Goal: Information Seeking & Learning: Learn about a topic

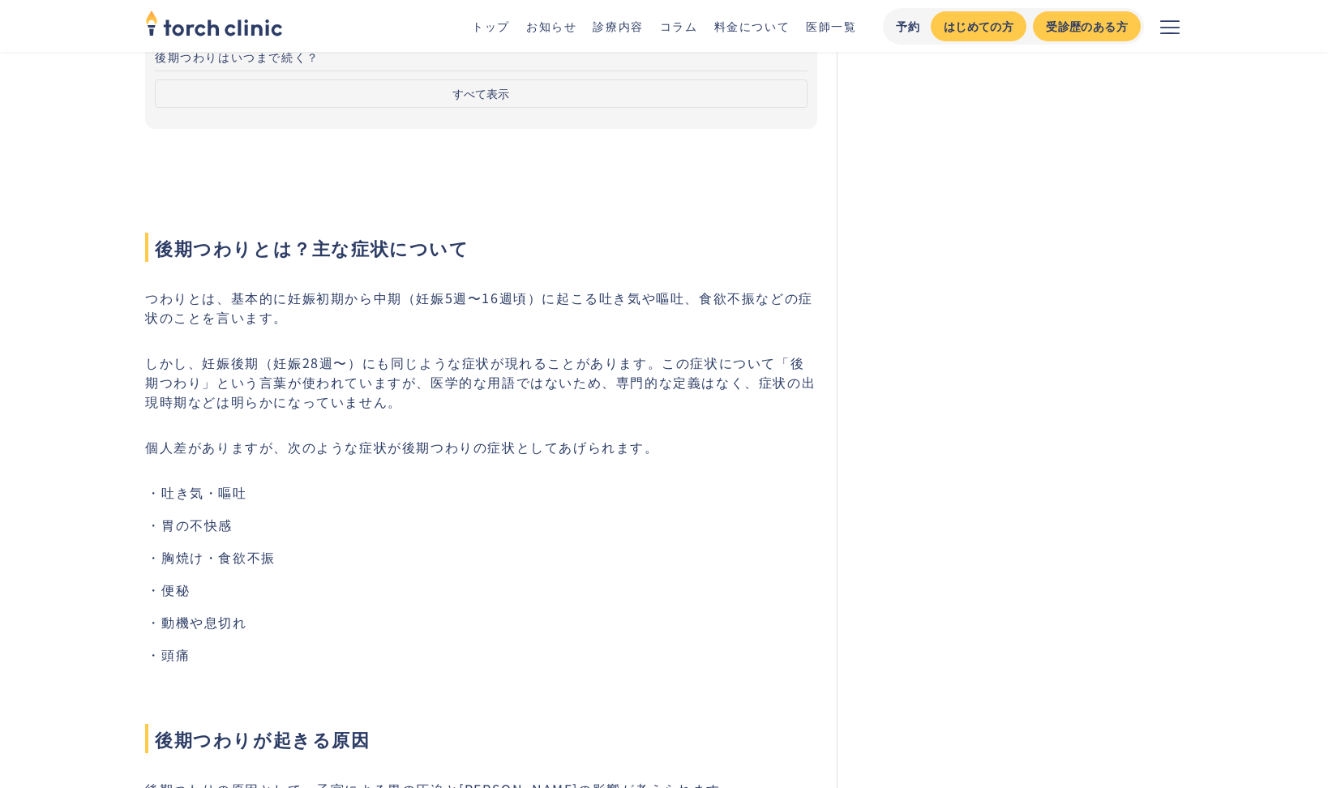
scroll to position [162, 0]
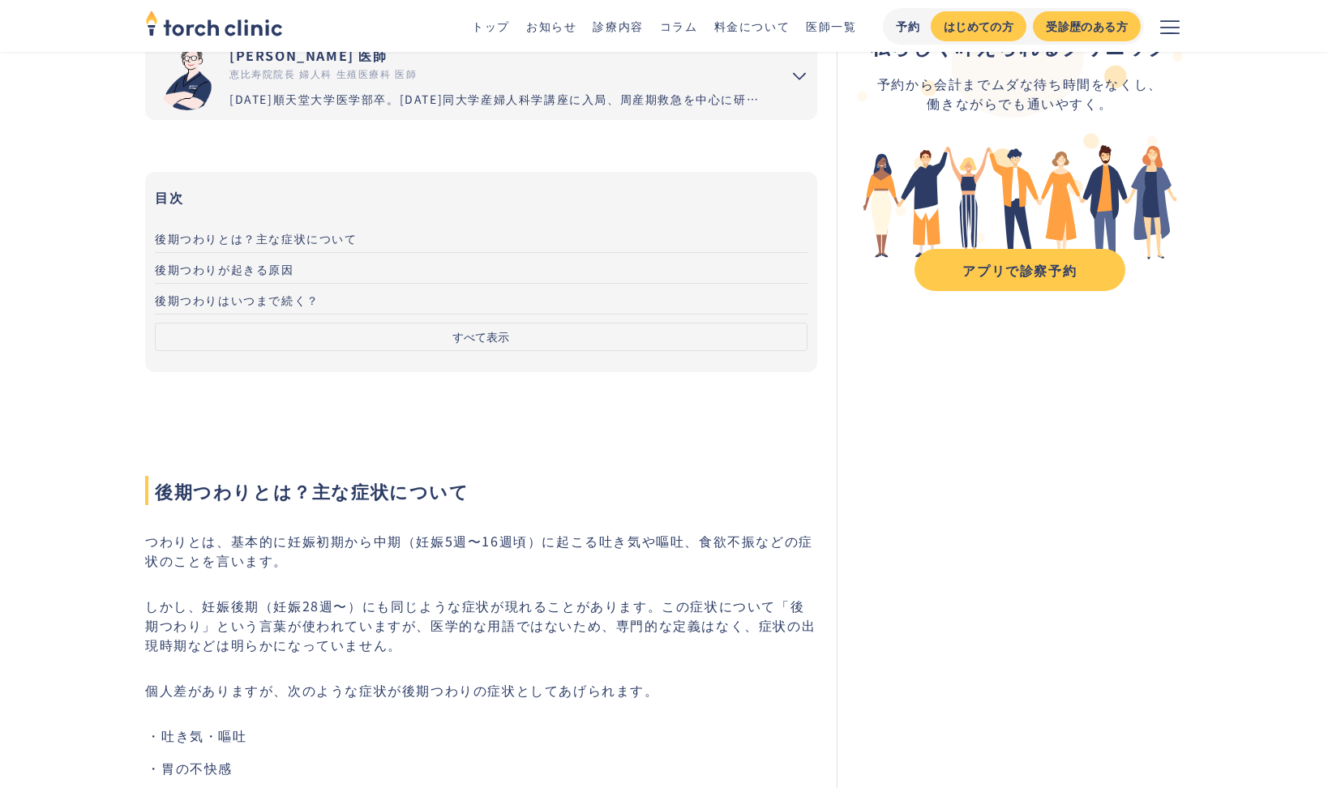
click at [252, 270] on span "後期つわりが起きる原因" at bounding box center [224, 269] width 139 height 16
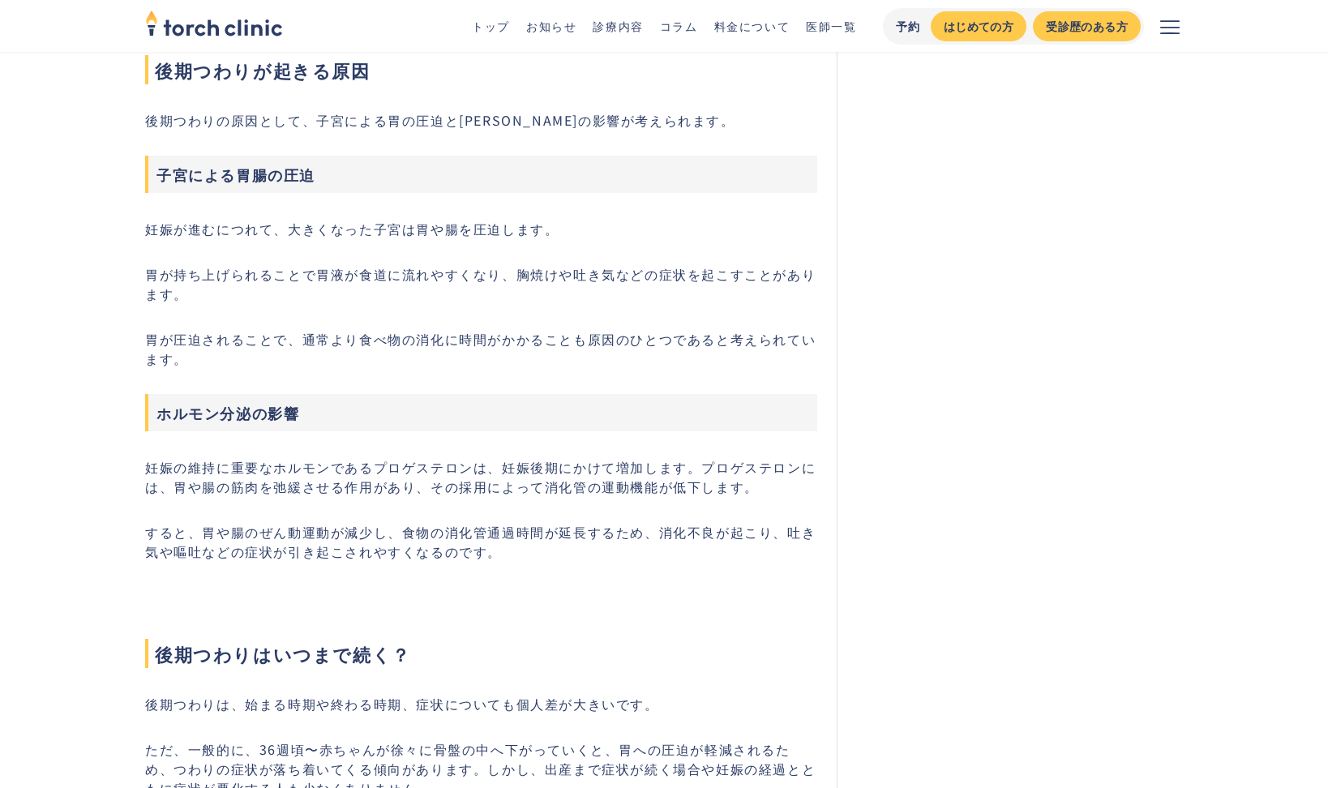
scroll to position [1317, 0]
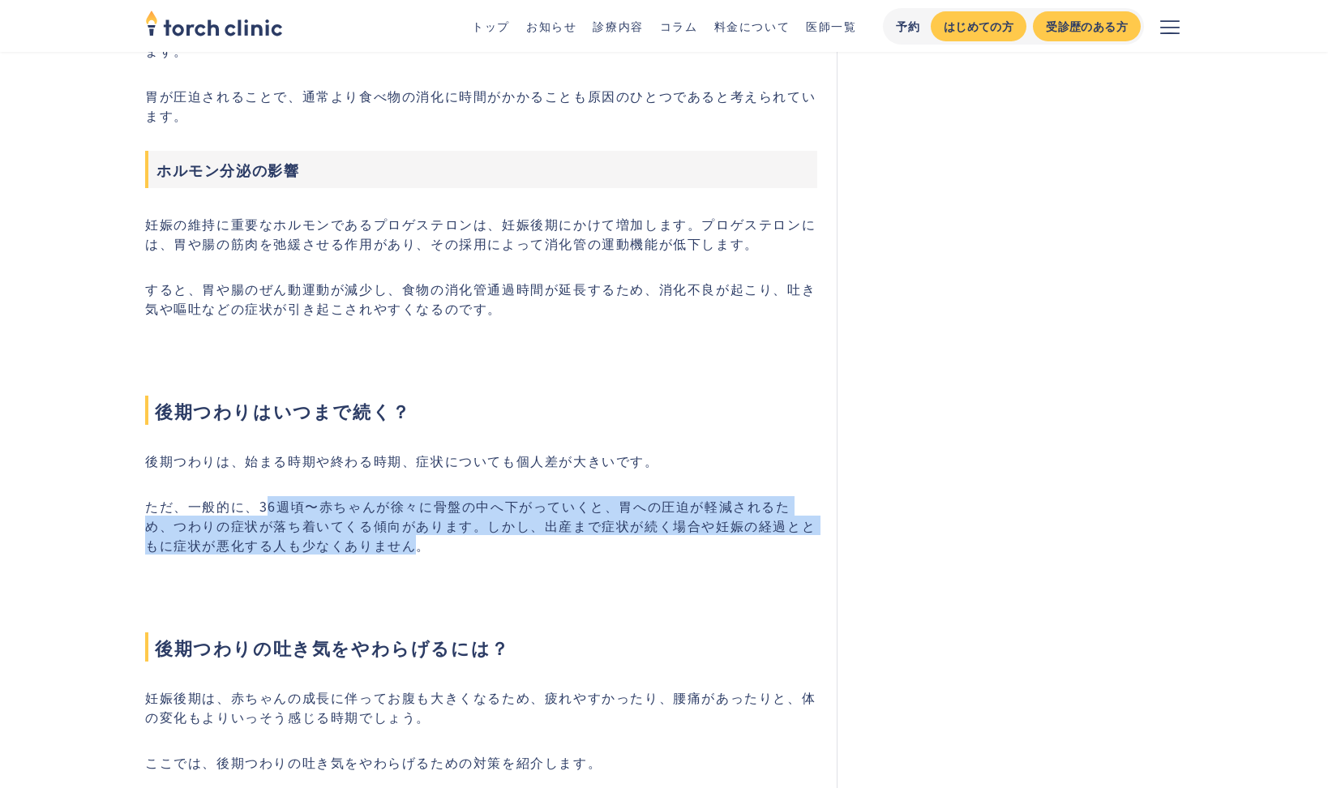
drag, startPoint x: 309, startPoint y: 510, endPoint x: 392, endPoint y: 548, distance: 91.1
click at [392, 548] on p "ただ、一般的に、36週頃〜赤ちゃんが徐々に骨盤の中へ下がっていくと、胃への圧迫が軽減されるため、つわりの症状が落ち着いてくる傾向があります。しかし、出産まで症…" at bounding box center [481, 525] width 672 height 58
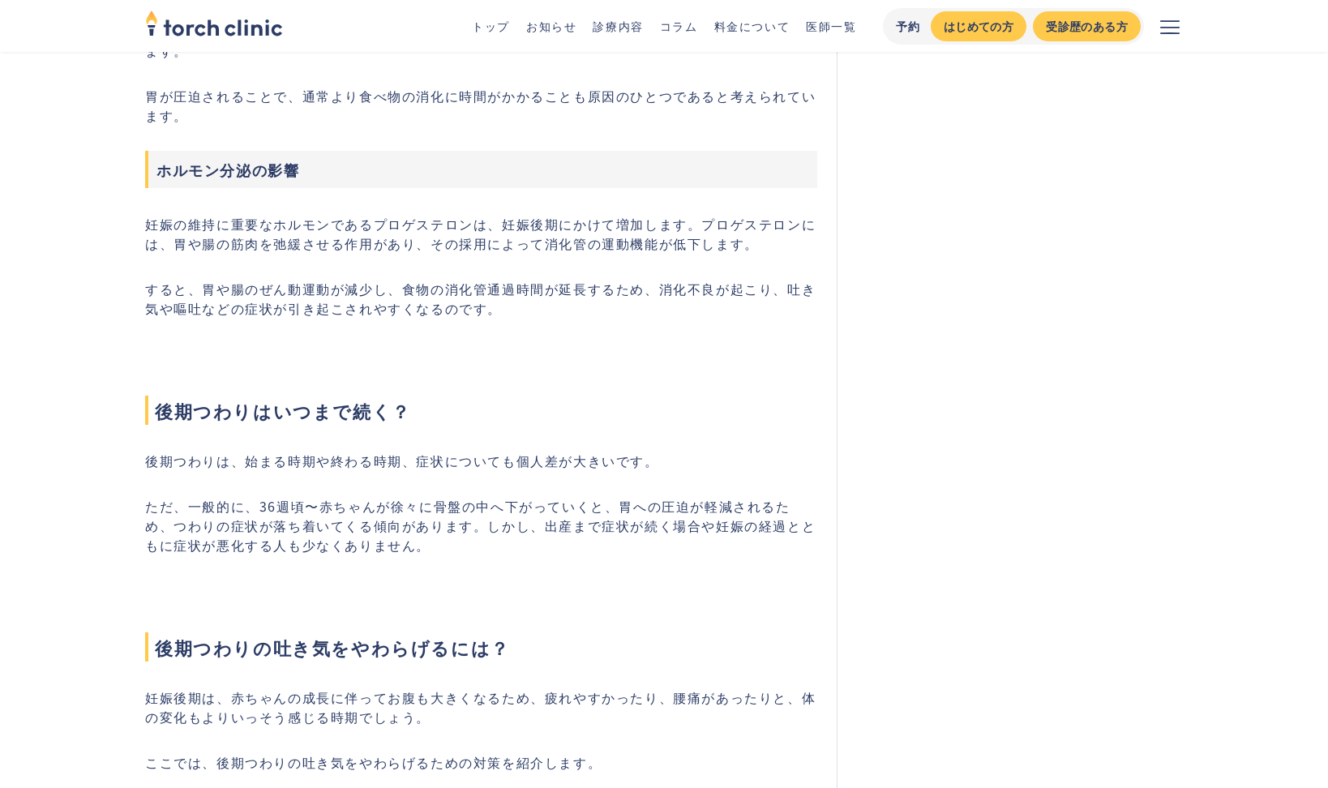
click at [439, 551] on p "ただ、一般的に、36週頃〜赤ちゃんが徐々に骨盤の中へ下がっていくと、胃への圧迫が軽減されるため、つわりの症状が落ち着いてくる傾向があります。しかし、出産まで症…" at bounding box center [481, 525] width 672 height 58
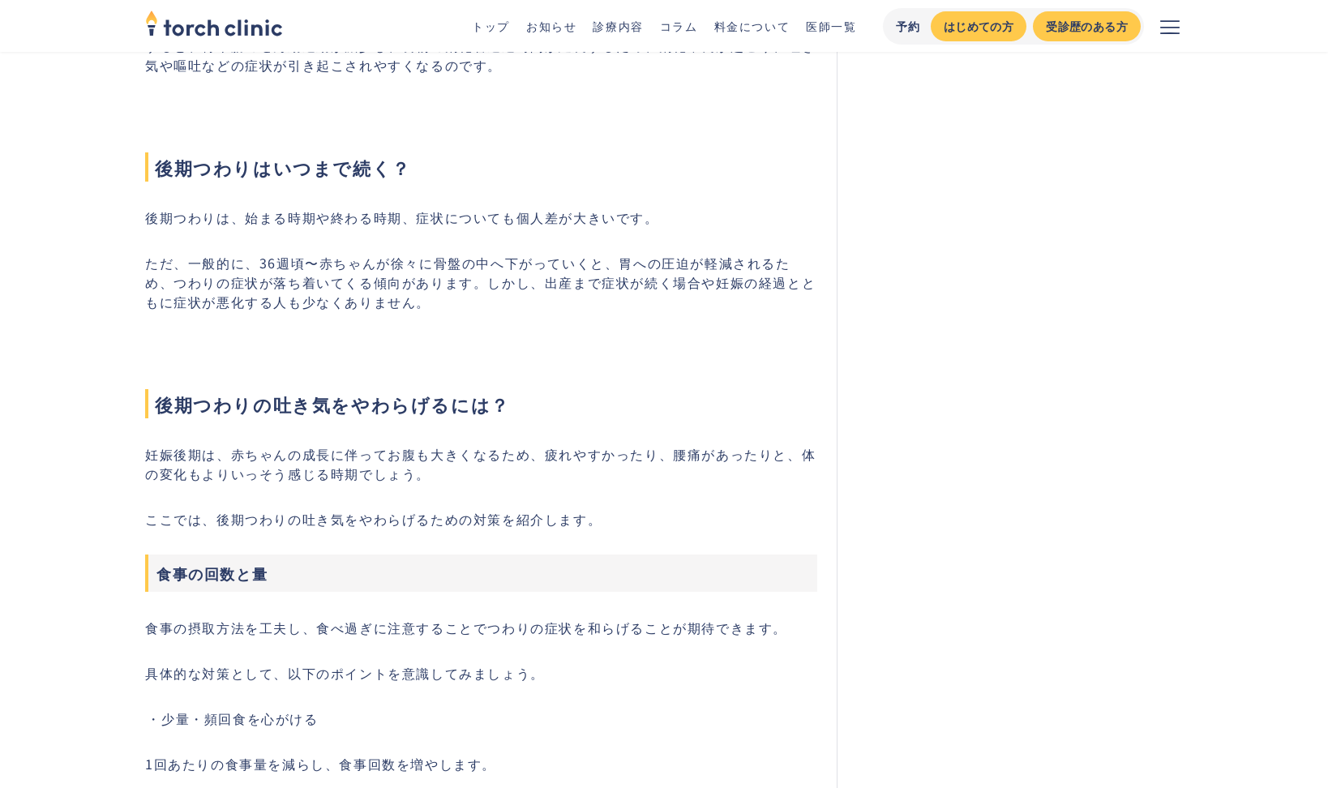
scroll to position [1804, 0]
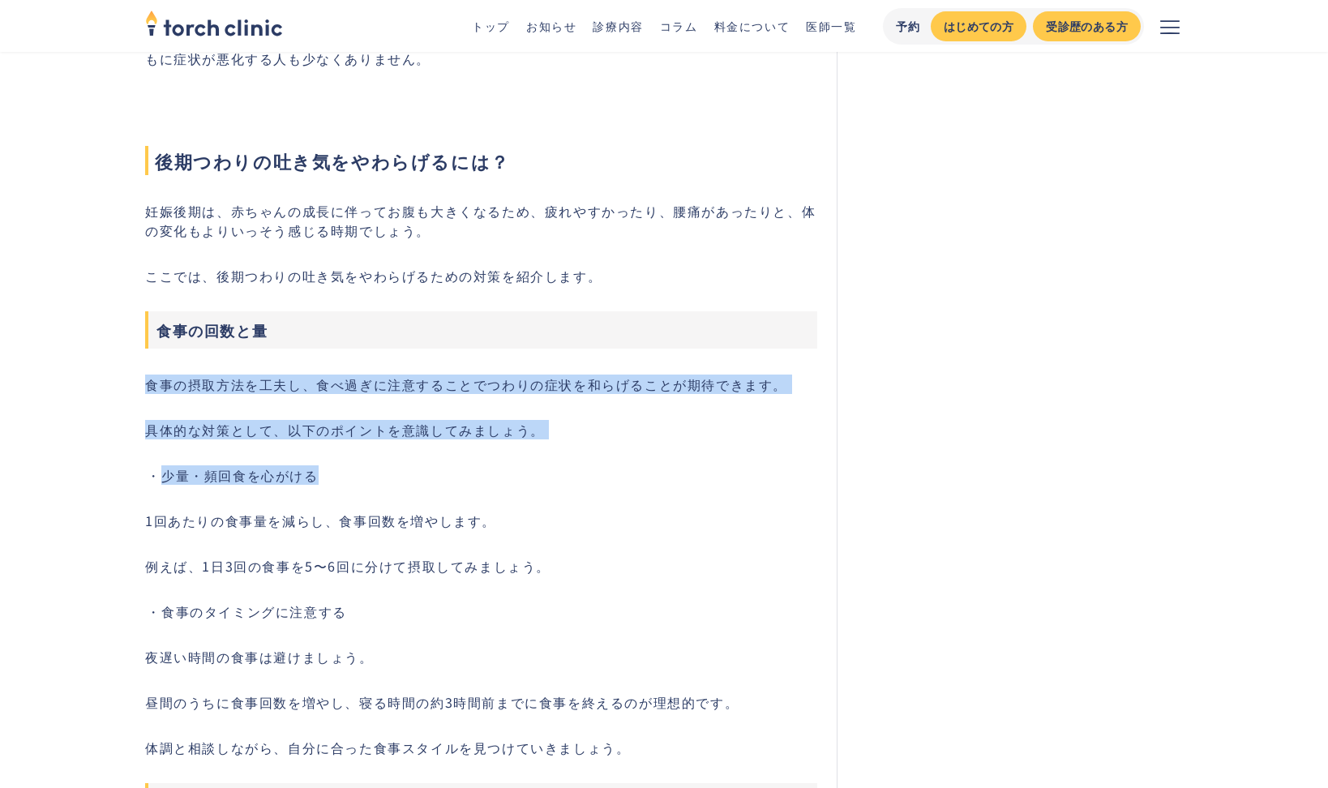
drag, startPoint x: 142, startPoint y: 386, endPoint x: 333, endPoint y: 471, distance: 209.4
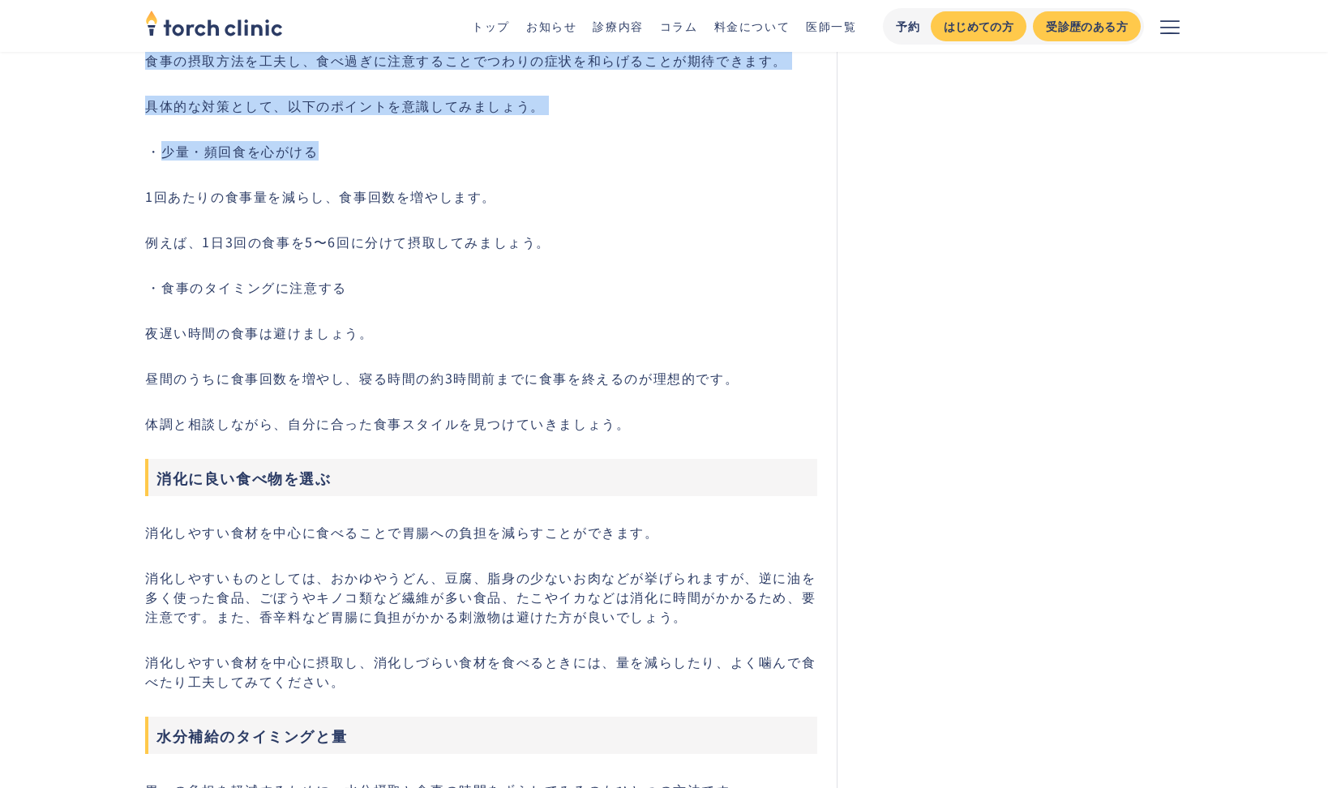
scroll to position [2209, 0]
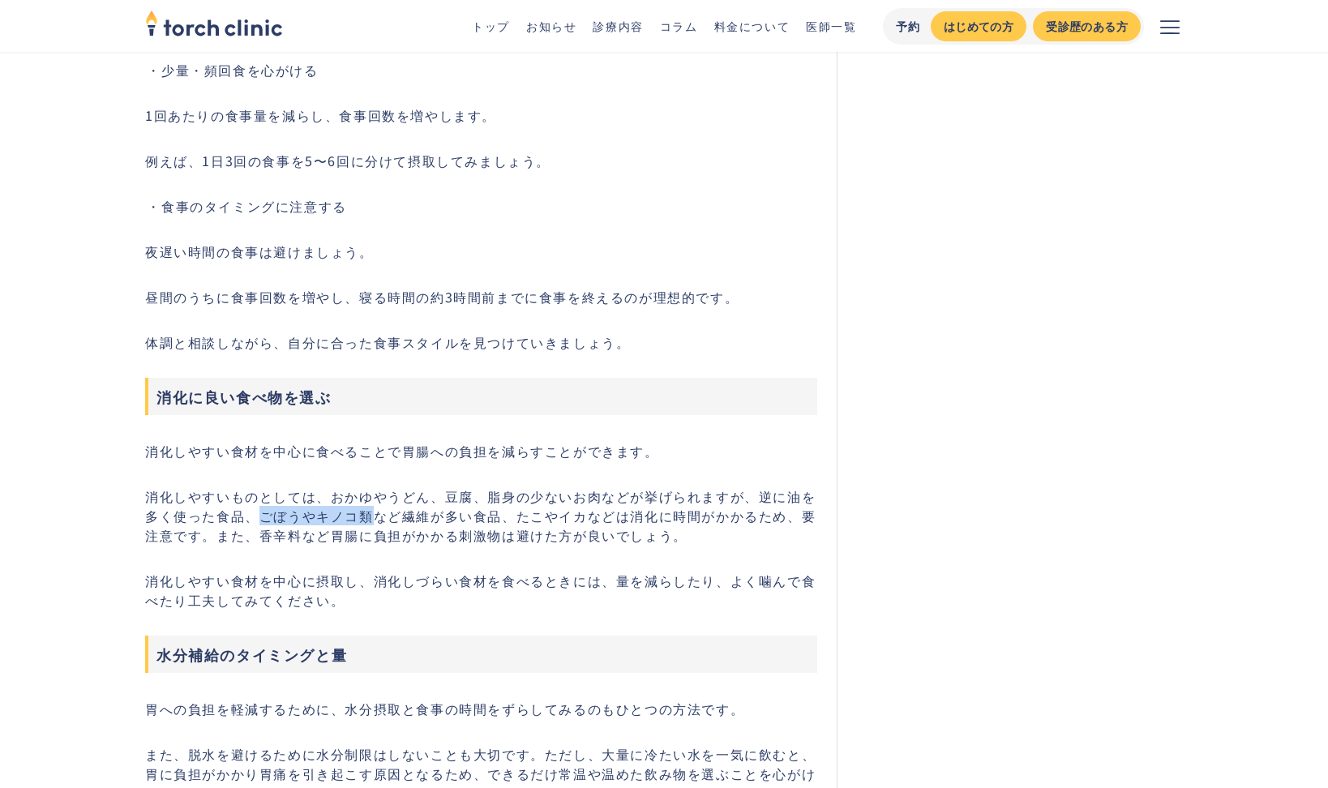
drag, startPoint x: 263, startPoint y: 517, endPoint x: 375, endPoint y: 518, distance: 111.9
click at [373, 518] on p "消化しやすいものとしては、おかゆやうどん、豆腐、脂身の少ないお肉などが挙げられますが、逆に油を多く使った食品、ごぼうやキノコ類など繊維が多い食品、たこやイカな…" at bounding box center [481, 515] width 672 height 58
drag, startPoint x: 406, startPoint y: 521, endPoint x: 396, endPoint y: 520, distance: 9.9
click at [406, 522] on p "消化しやすいものとしては、おかゆやうどん、豆腐、脂身の少ないお肉などが挙げられますが、逆に油を多く使った食品、ごぼうやキノコ類など繊維が多い食品、たこやイカな…" at bounding box center [481, 515] width 672 height 58
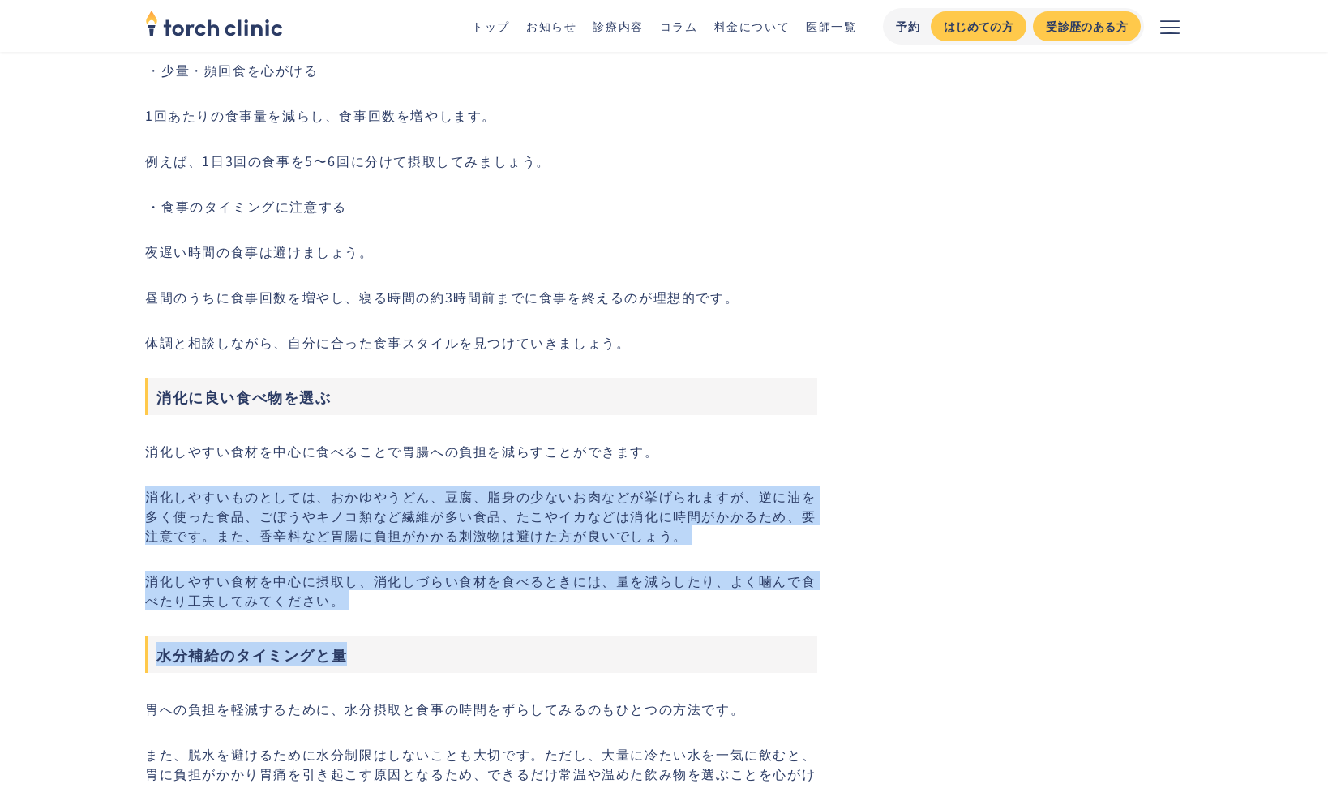
drag, startPoint x: 144, startPoint y: 496, endPoint x: 577, endPoint y: 614, distance: 449.4
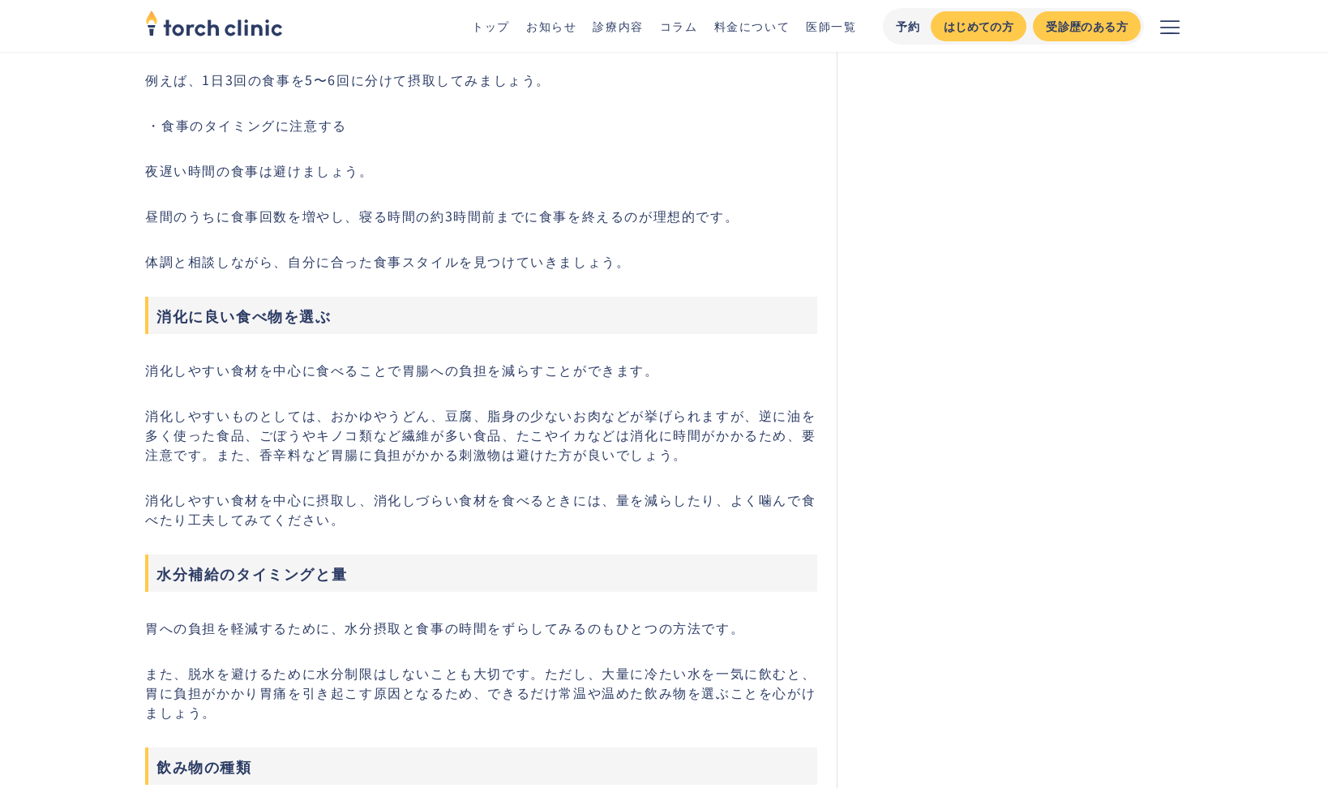
scroll to position [2371, 0]
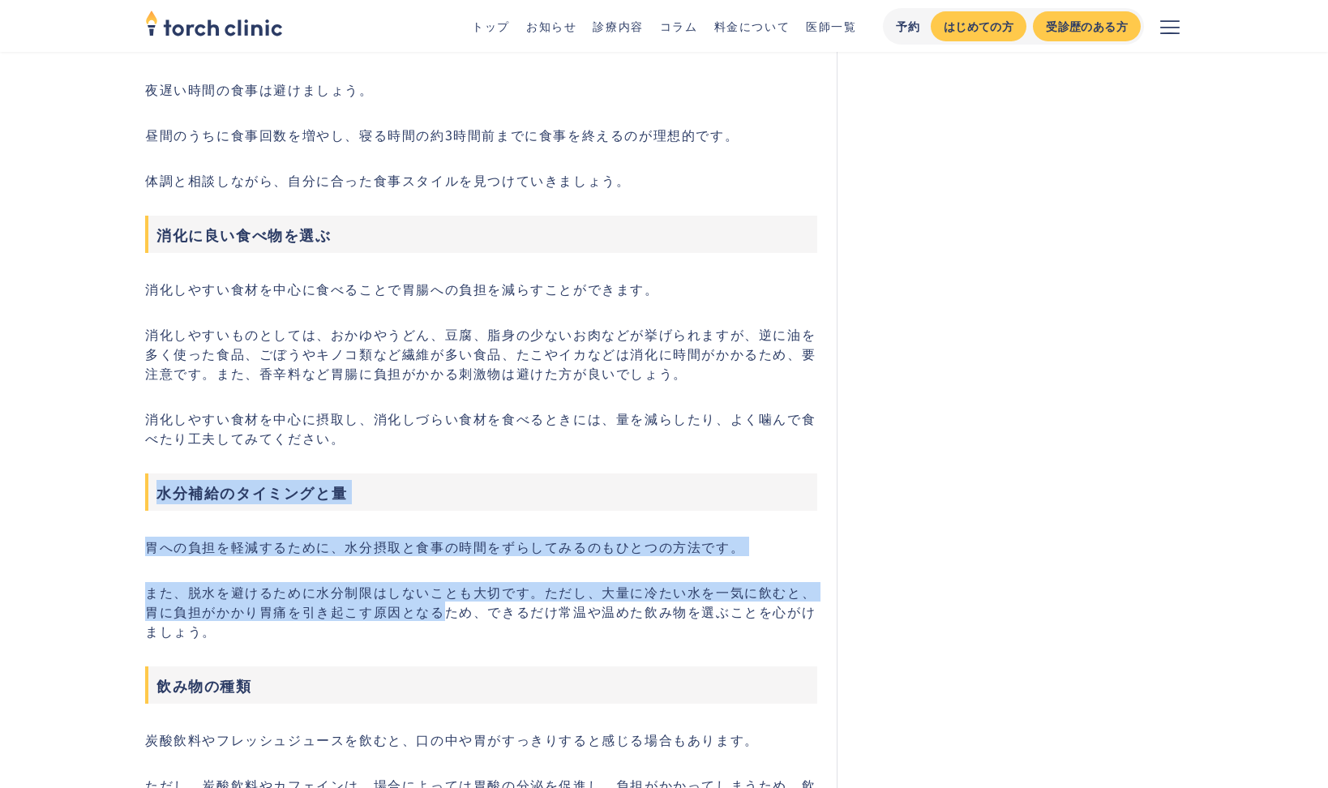
drag, startPoint x: 159, startPoint y: 494, endPoint x: 448, endPoint y: 615, distance: 313.2
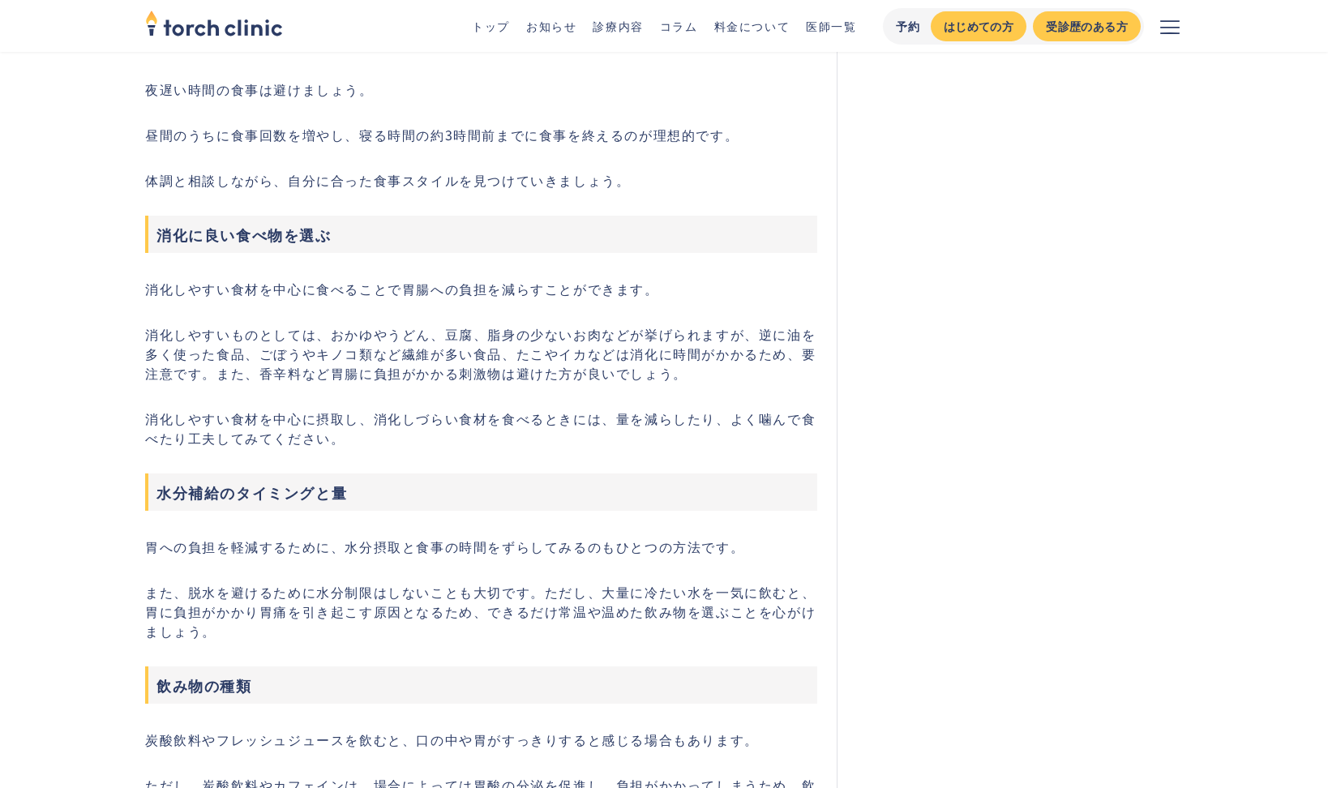
click at [504, 618] on p "また、脱水を避けるために水分制限はしないことも大切です。ただし、大量に冷たい水を一気に飲むと、胃に負担がかかり胃痛を引き起こす原因となるため、できるだけ常温や…" at bounding box center [481, 611] width 672 height 58
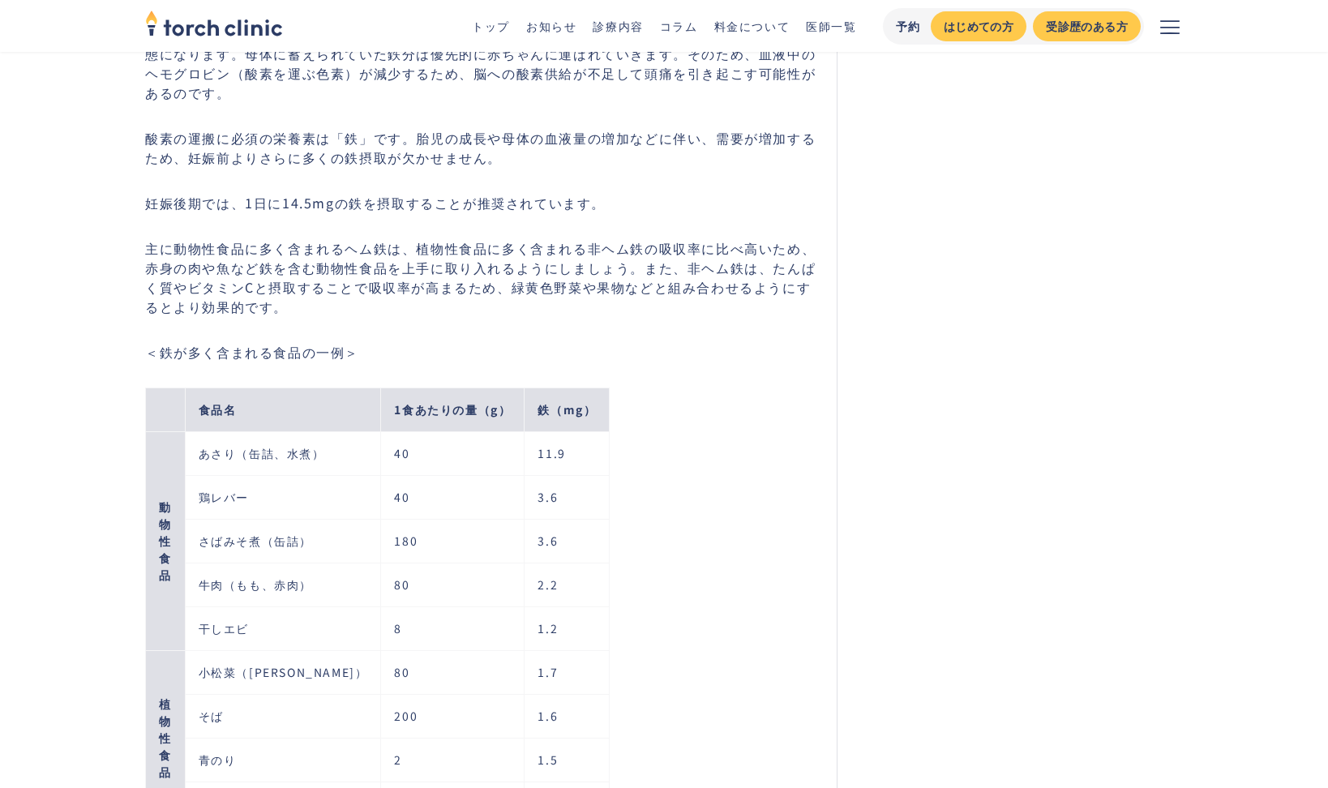
scroll to position [4074, 0]
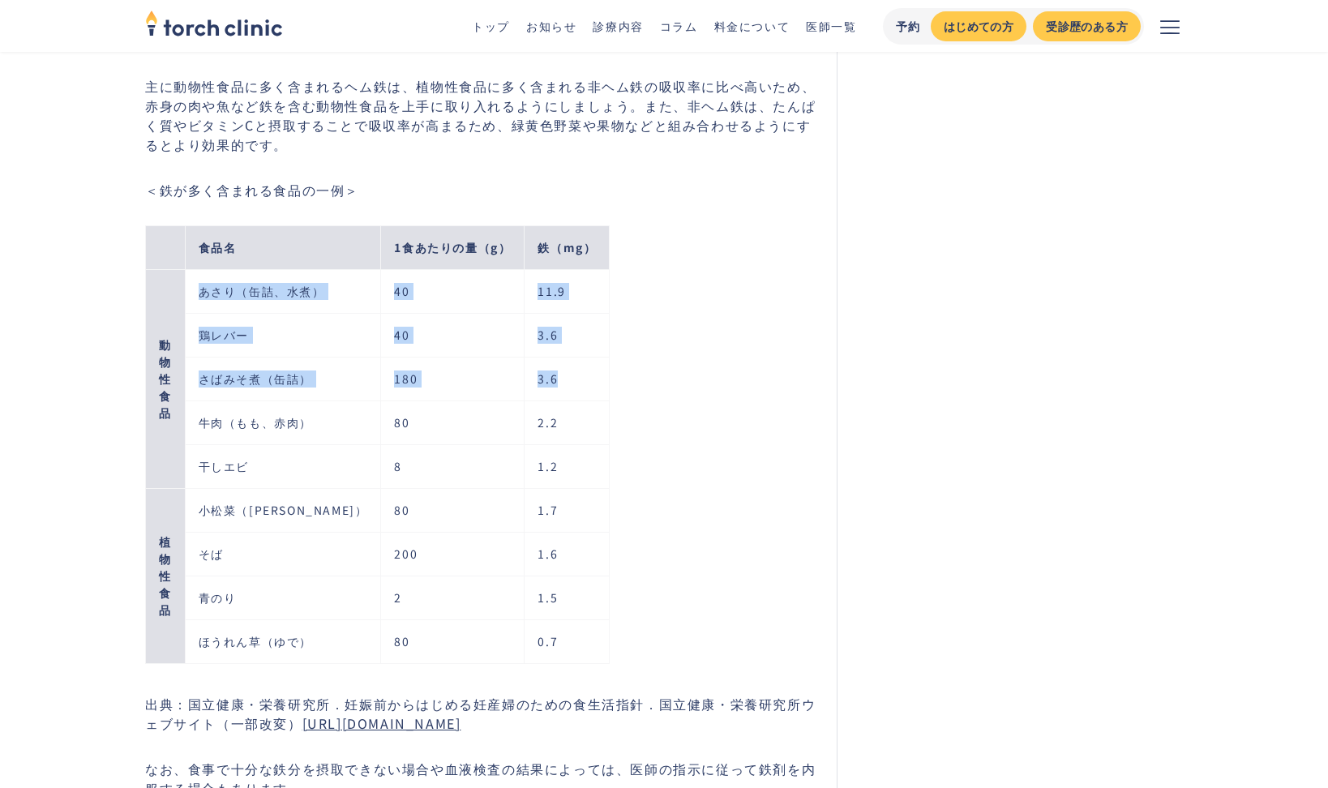
drag, startPoint x: 204, startPoint y: 292, endPoint x: 529, endPoint y: 378, distance: 335.5
click at [529, 378] on tbody "食品名 1食あたりの量（g） 鉄（mg） 動 物 性 食 品 あさり（缶詰、水煮） 40 11.9 鶏レバー 40 3.6 さばみそ煮（缶詰） 180 3.6…" at bounding box center [378, 444] width 464 height 438
click at [529, 379] on td "3.6" at bounding box center [567, 379] width 85 height 44
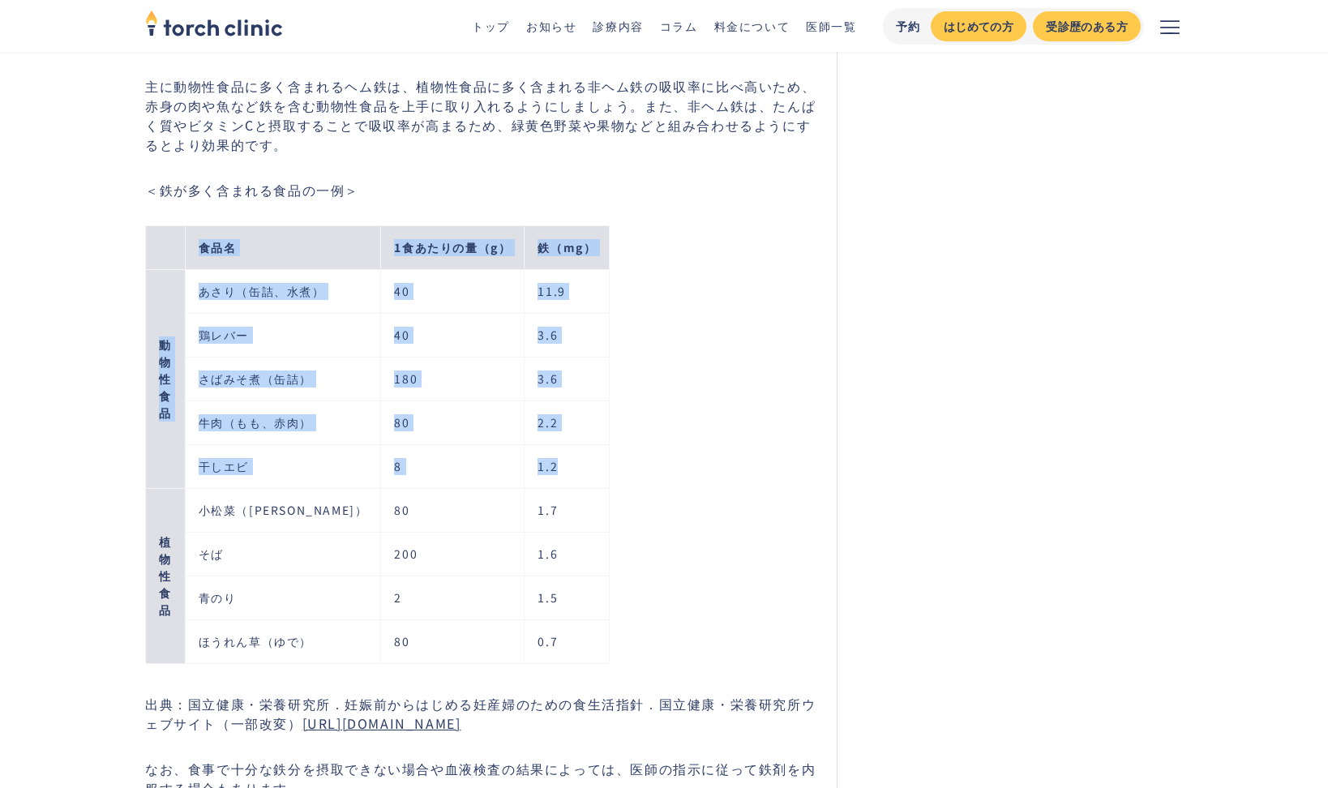
drag, startPoint x: 527, startPoint y: 478, endPoint x: 141, endPoint y: 242, distance: 452.3
click at [603, 241] on div "食品名 1食あたりの量（g） 鉄（mg） 動 物 性 食 品 あさり（缶詰、水煮） 40 11.9 鶏レバー 40 3.6 さばみそ煮（缶詰） 180 3.6…" at bounding box center [487, 433] width 685 height 469
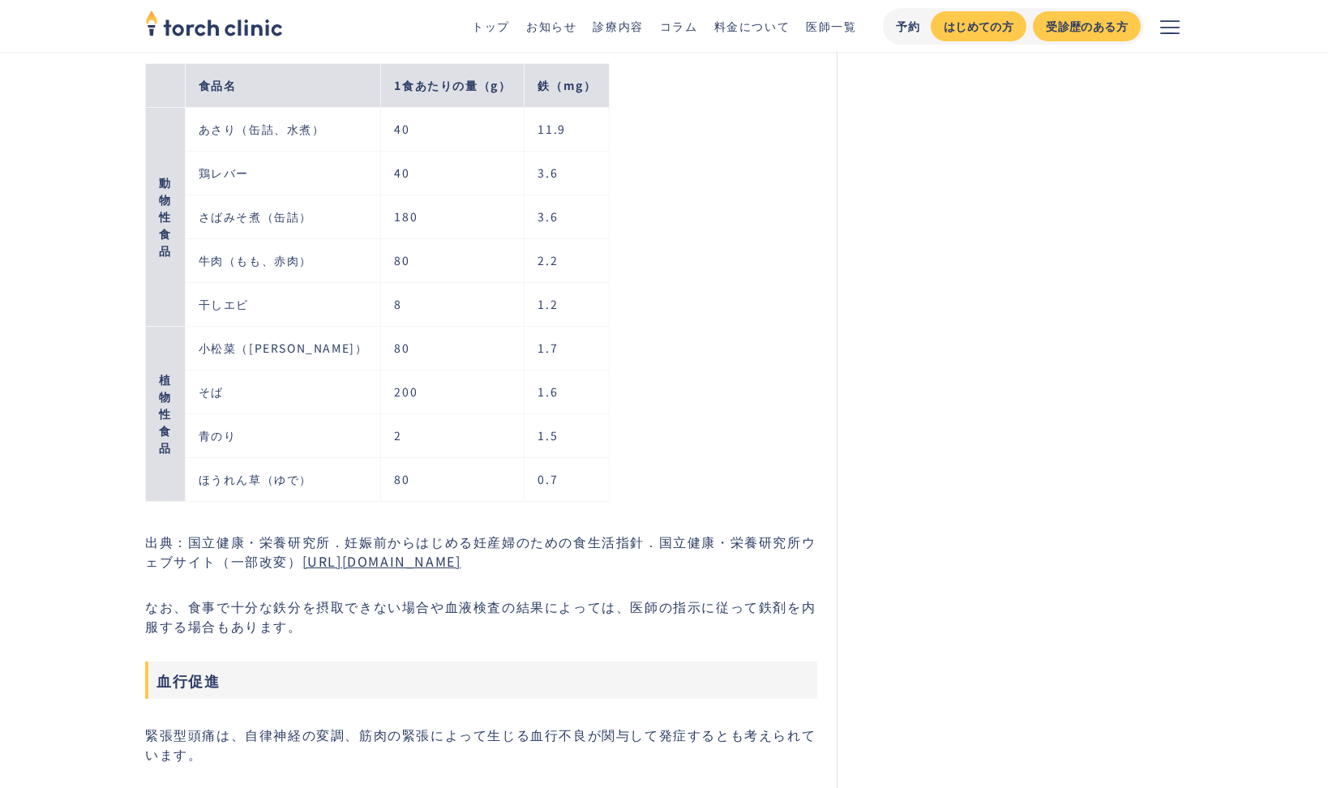
scroll to position [4317, 0]
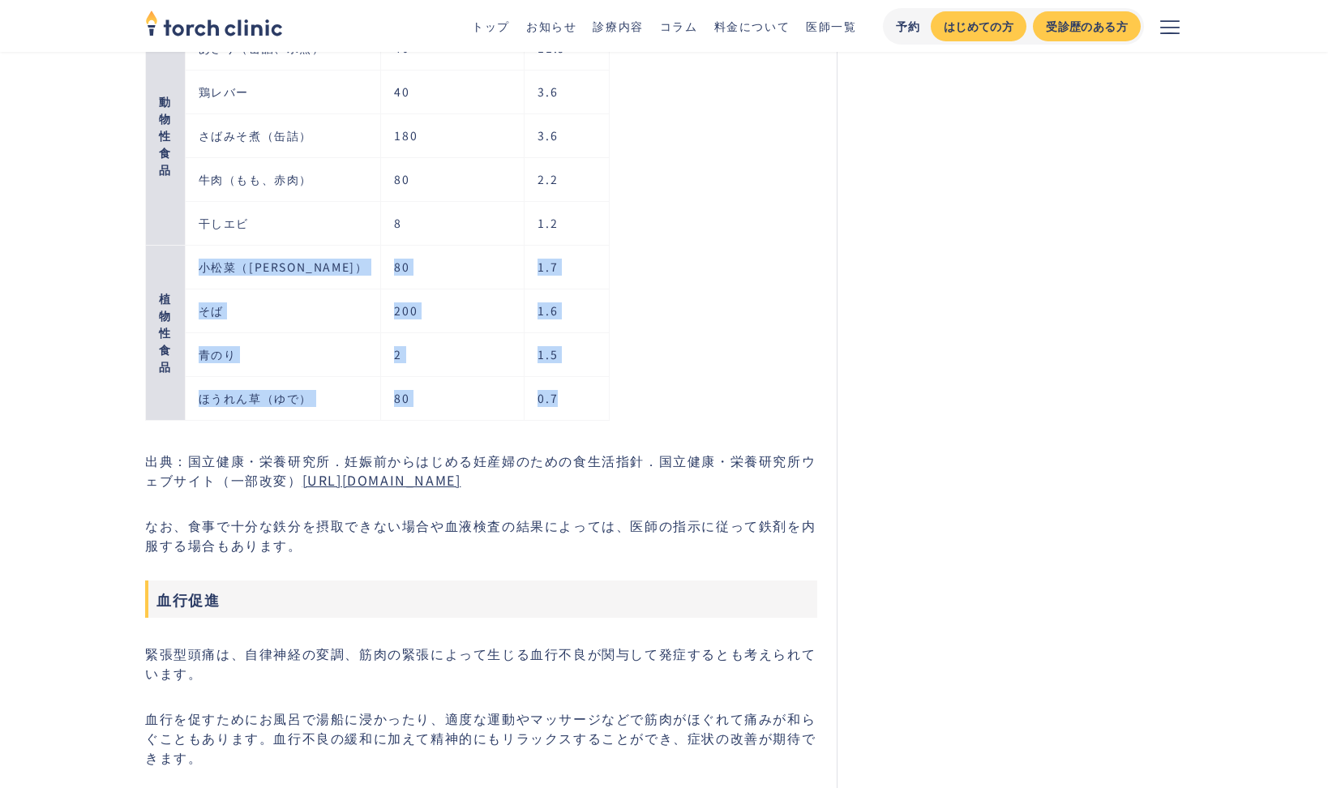
drag, startPoint x: 199, startPoint y: 266, endPoint x: 545, endPoint y: 409, distance: 374.0
click at [544, 410] on tbody "食品名 1食あたりの量（g） 鉄（mg） 動 物 性 食 品 あさり（缶詰、水煮） 40 11.9 鶏レバー 40 3.6 さばみそ煮（缶詰） 180 3.6…" at bounding box center [378, 201] width 464 height 438
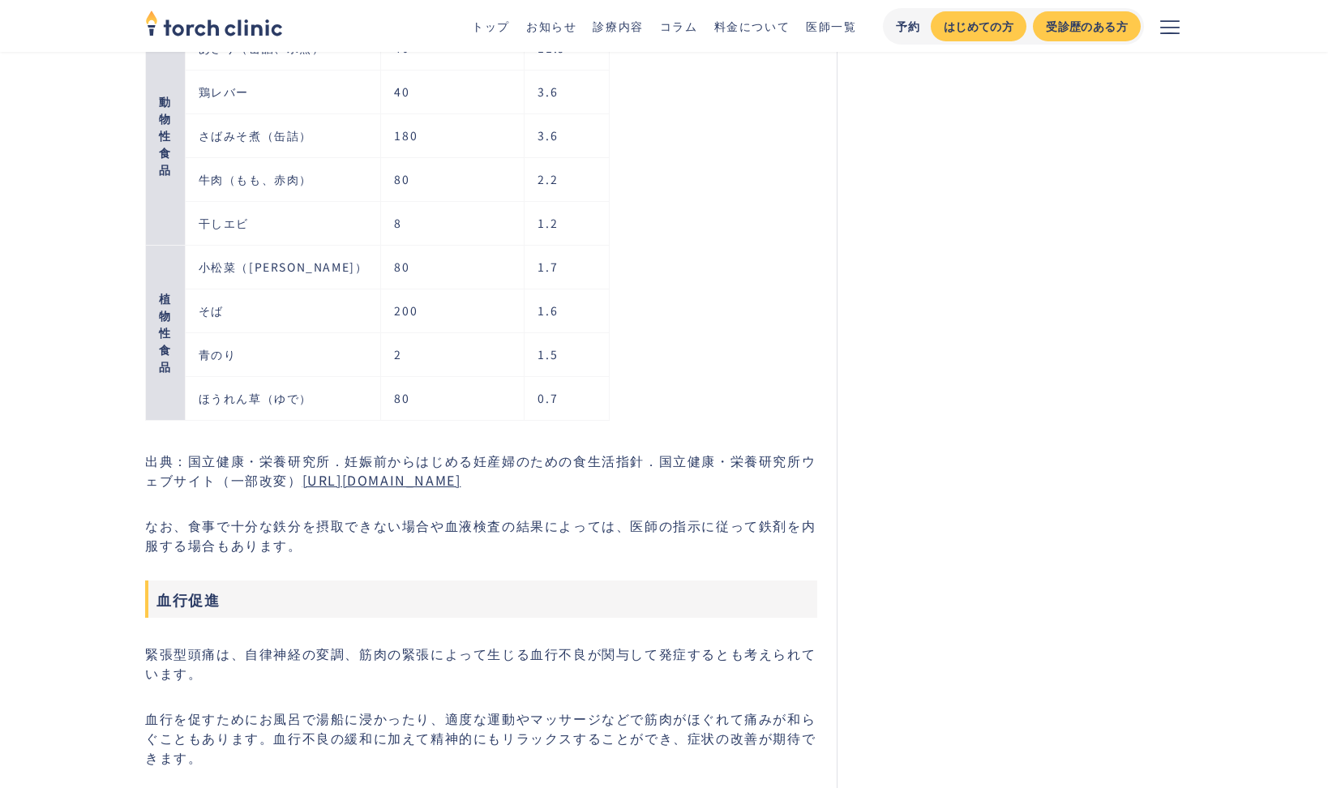
click at [688, 380] on div "食品名 1食あたりの量（g） 鉄（mg） 動 物 性 食 品 あさり（缶詰、水煮） 40 11.9 鶏レバー 40 3.6 さばみそ煮（缶詰） 180 3.6…" at bounding box center [487, 190] width 685 height 469
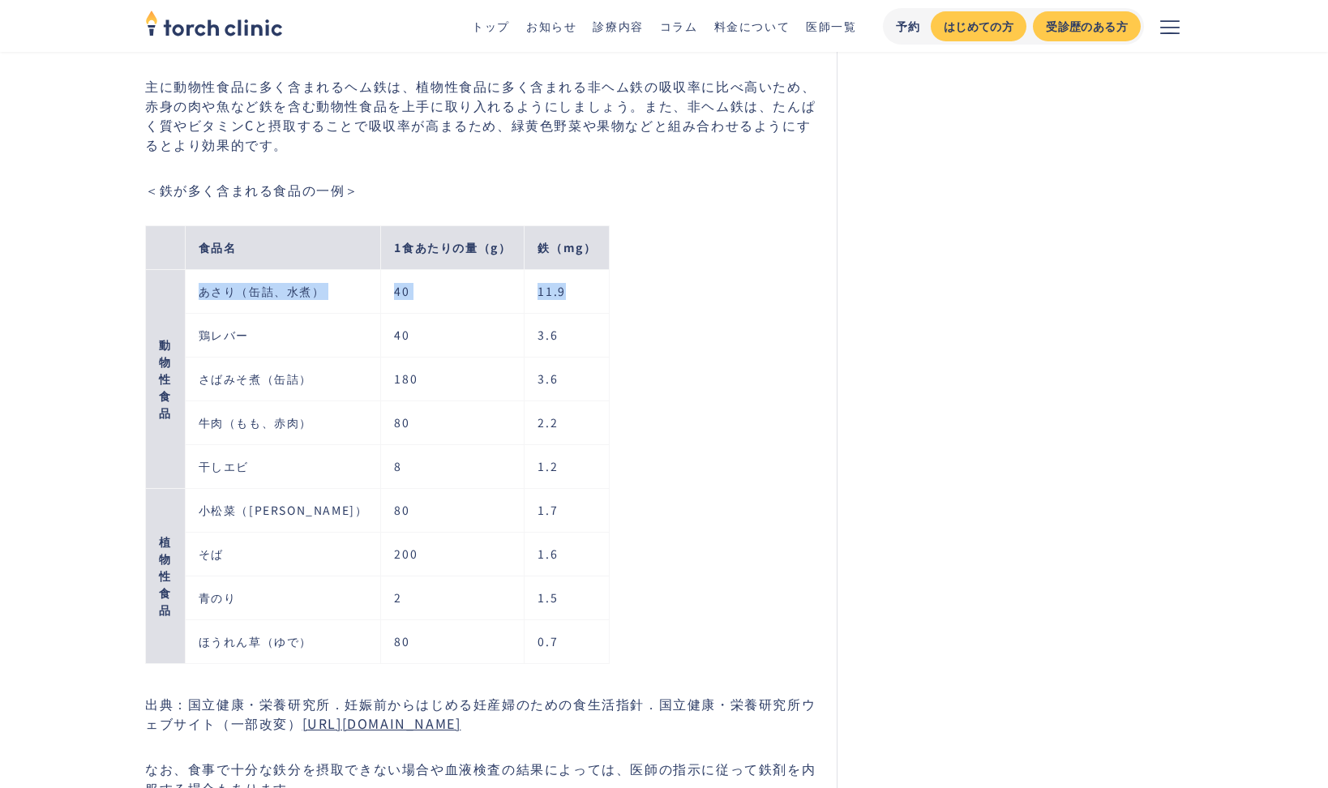
drag, startPoint x: 188, startPoint y: 286, endPoint x: 536, endPoint y: 290, distance: 347.8
click at [536, 290] on tr "動 物 性 食 品 あさり（缶詰、水煮） 40 11.9" at bounding box center [378, 291] width 464 height 44
click at [536, 290] on td "11.9" at bounding box center [567, 291] width 85 height 44
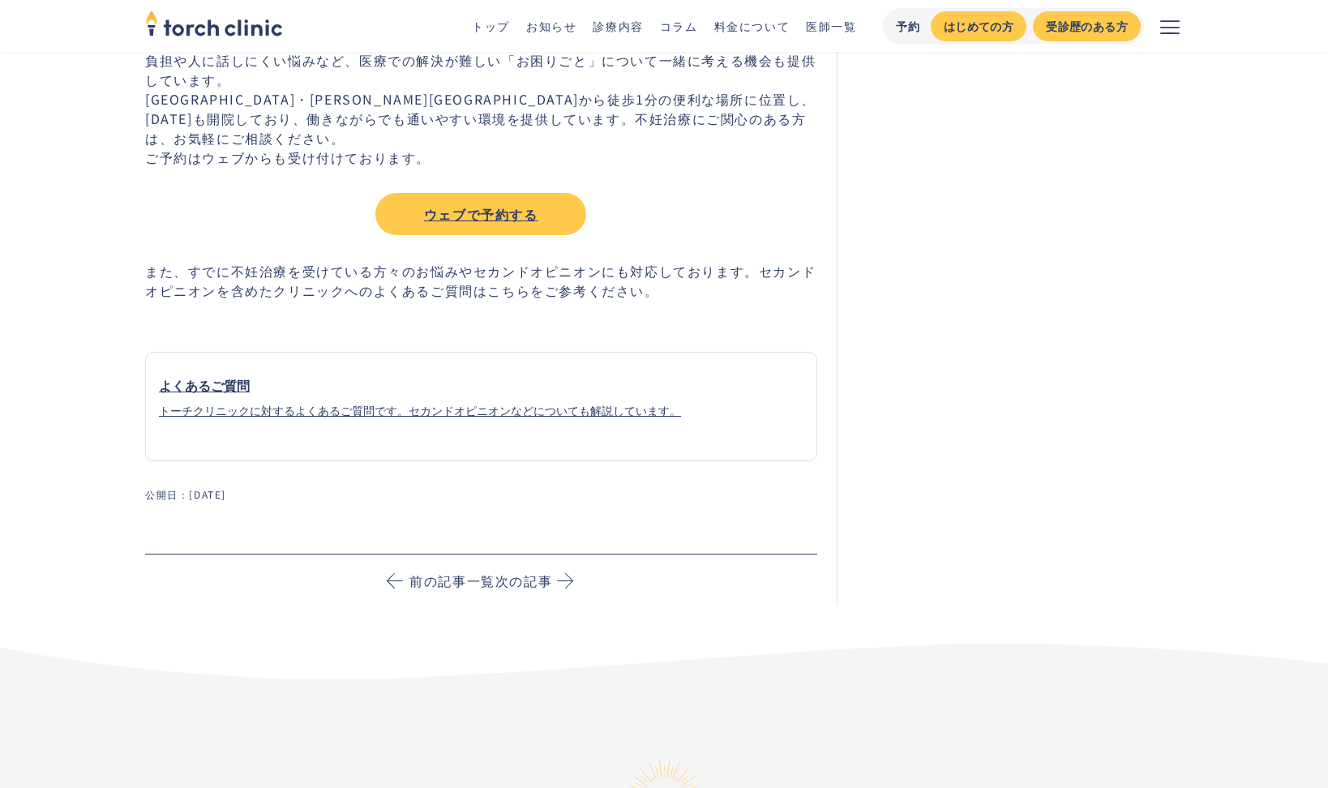
scroll to position [5696, 0]
